Goal: Transaction & Acquisition: Subscribe to service/newsletter

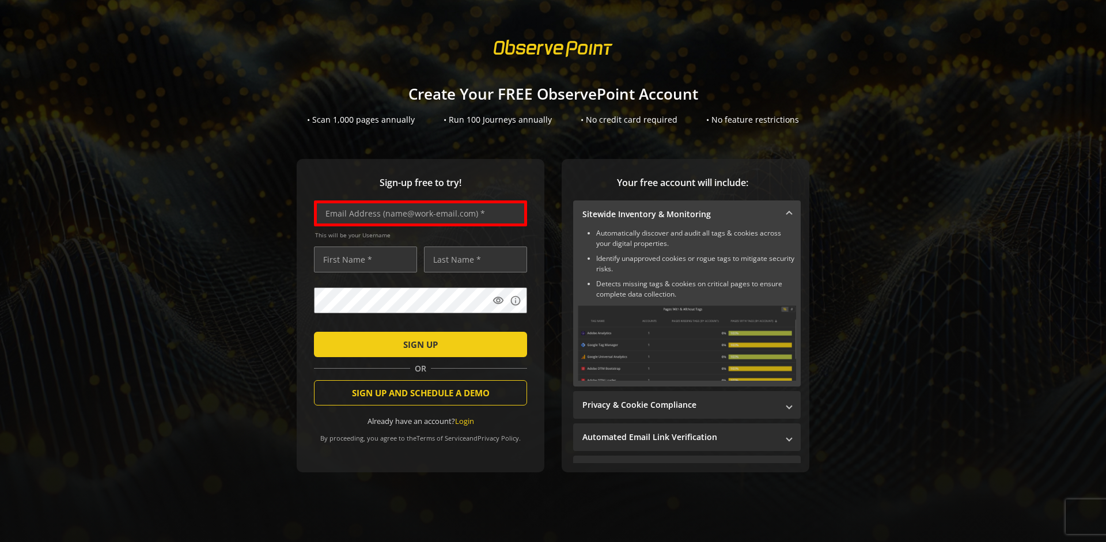
click at [418, 213] on input "text" at bounding box center [420, 213] width 213 height 26
type input "[EMAIL_ADDRESS][DOMAIN_NAME]"
click at [362, 259] on input "text" at bounding box center [365, 260] width 103 height 26
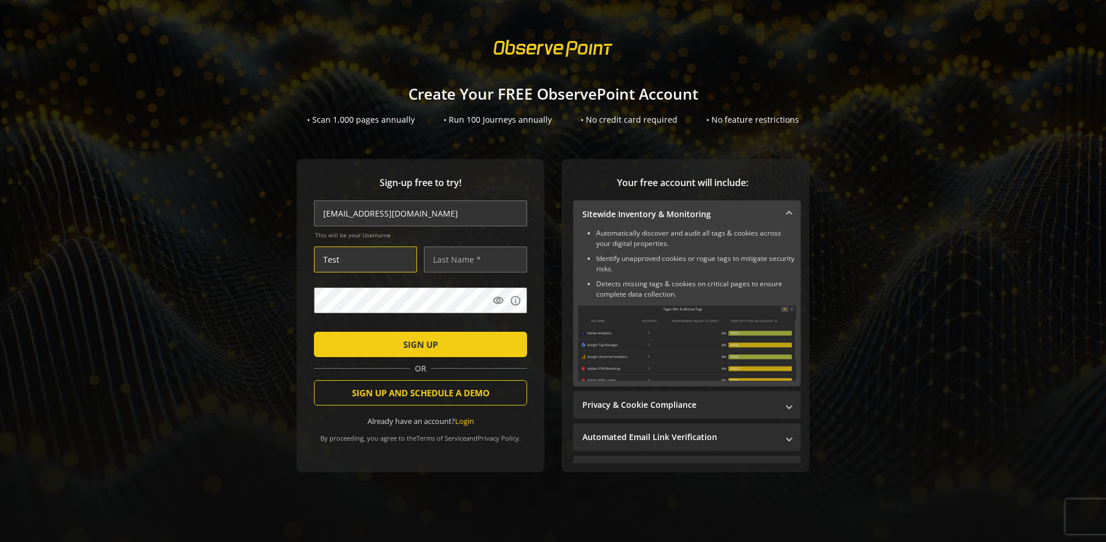
type input "Test"
click at [472, 259] on input "text" at bounding box center [475, 260] width 103 height 26
type input "Test"
click at [418, 344] on span "SIGN UP" at bounding box center [420, 344] width 35 height 21
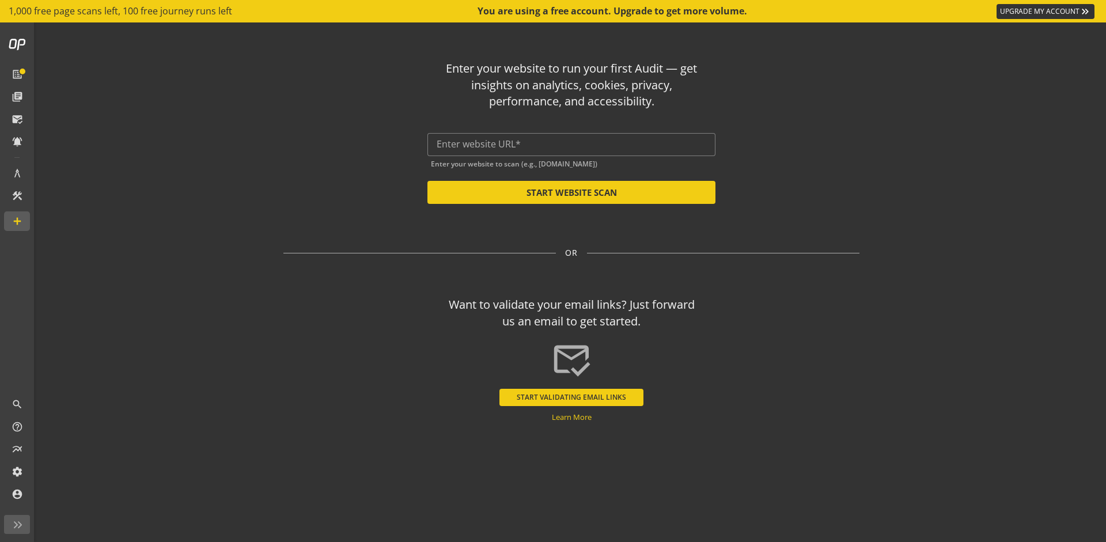
click at [571, 397] on button "START VALIDATING EMAIL LINKS" at bounding box center [571, 397] width 144 height 17
